Goal: Task Accomplishment & Management: Use online tool/utility

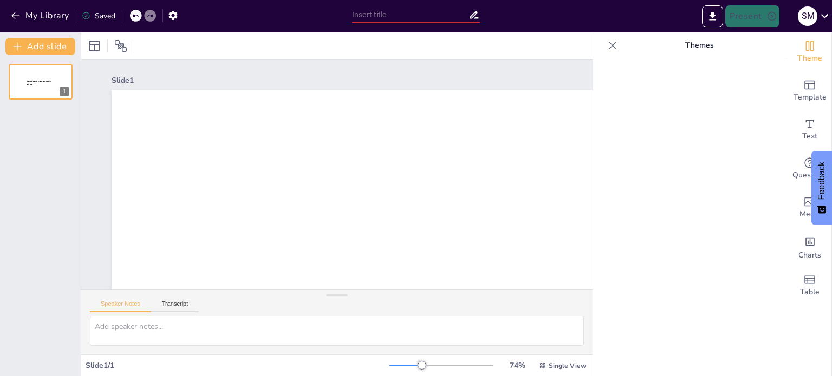
type input "New Sendsteps"
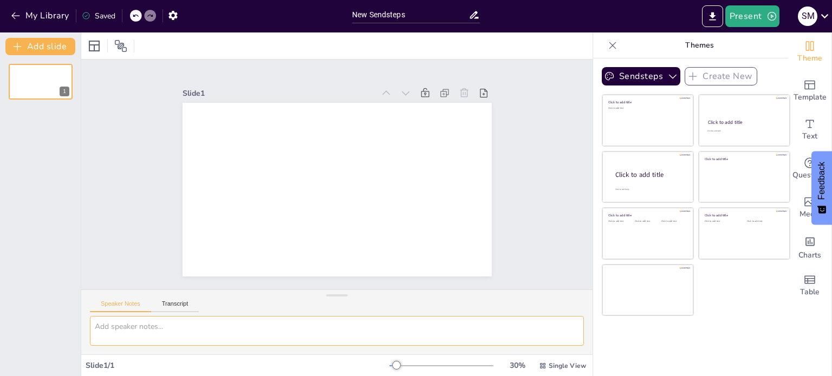
click at [132, 329] on textarea at bounding box center [337, 331] width 494 height 30
click at [181, 292] on div "Speaker Notes Transcript" at bounding box center [336, 303] width 511 height 26
click at [169, 308] on button "Transcript" at bounding box center [175, 307] width 48 height 12
click at [108, 300] on div "Speaker Notes Transcript" at bounding box center [144, 305] width 109 height 14
click at [108, 306] on button "Speaker Notes" at bounding box center [120, 307] width 61 height 12
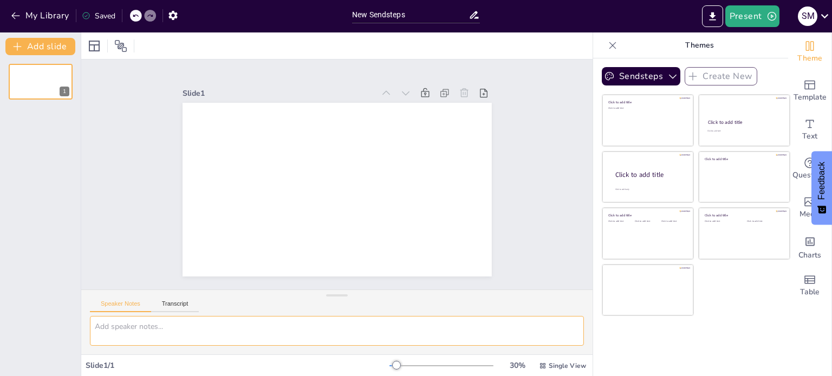
click at [127, 327] on textarea at bounding box center [337, 331] width 494 height 30
paste textarea "Loremips d Sitametcon Ad elitseddoeius te inci ut la etdolore mag aliqu e admi …"
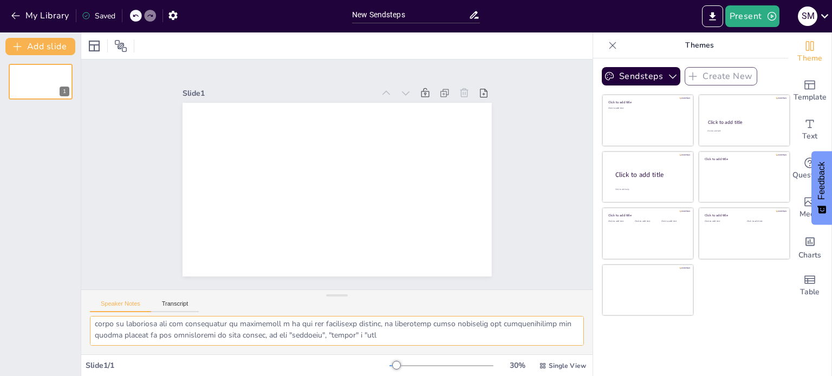
scroll to position [1014, 0]
type textarea "Loremips d Sitametcon Ad elitseddoeius te inci ut la etdolore mag aliqu e admi …"
